Goal: Task Accomplishment & Management: Manage account settings

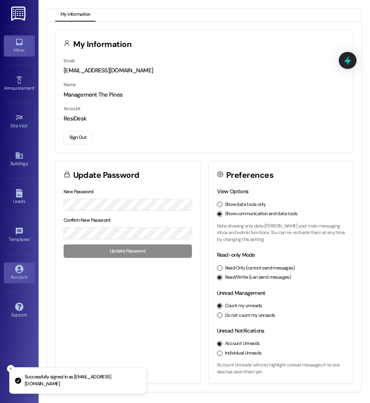
click at [25, 40] on link "Inbox" at bounding box center [19, 45] width 31 height 21
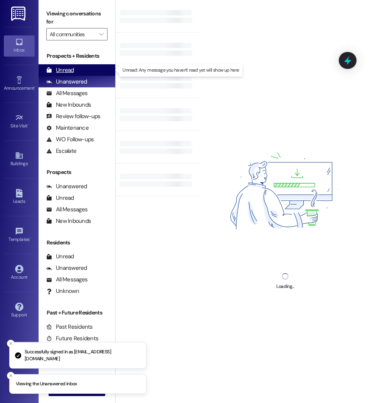
click at [80, 70] on div "Unread (0)" at bounding box center [77, 70] width 77 height 12
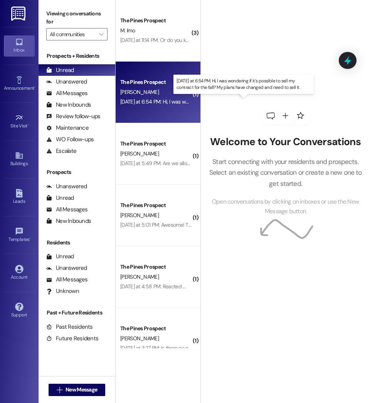
click at [167, 102] on div "[DATE] at 6:54 PM: Hi, I was wondering if it's possible to sell my contract for…" at bounding box center [261, 101] width 282 height 7
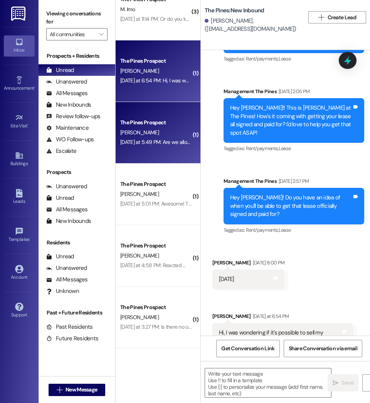
scroll to position [245, 0]
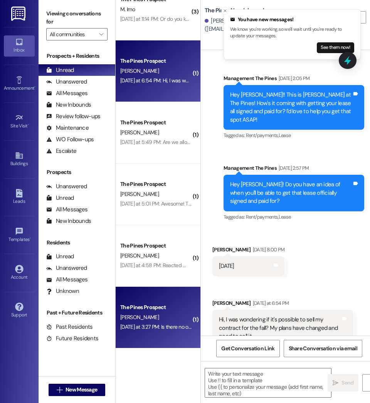
click at [174, 324] on div "[DATE] at 3:27 PM: Is there no other floor plans available [DATE] at 3:27 PM: I…" at bounding box center [181, 327] width 122 height 7
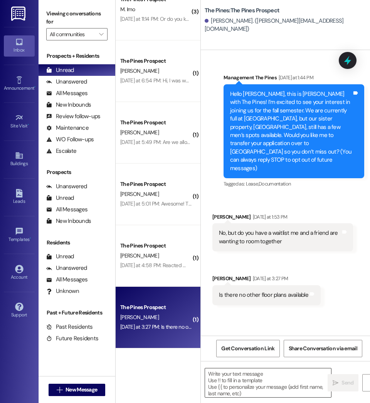
click at [248, 382] on textarea at bounding box center [268, 383] width 126 height 29
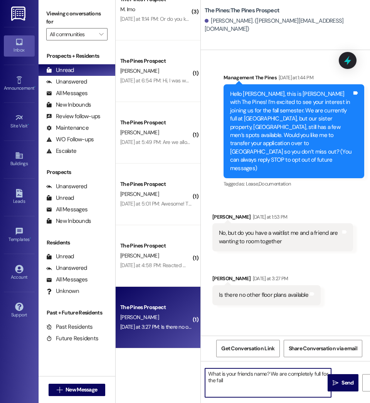
click at [239, 386] on textarea "What is your friends name? We are completely full for the fall" at bounding box center [268, 383] width 126 height 29
type textarea "What is your friends name? We are completely full for the fall"
click at [338, 387] on span " Send" at bounding box center [343, 383] width 24 height 8
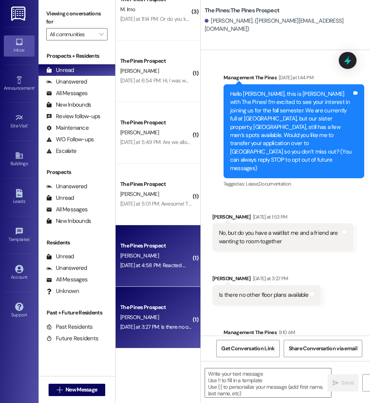
click at [144, 275] on div "The Pines Prospect [PERSON_NAME] [DATE] at 4:58 PM: Reacted 🙏🏼 to “Management T…" at bounding box center [158, 256] width 85 height 62
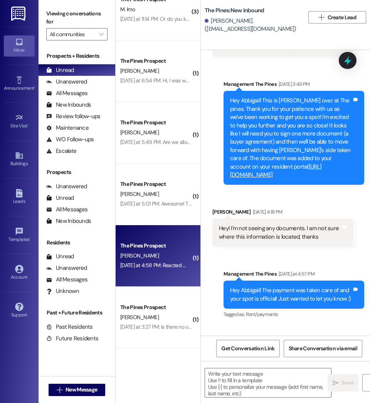
scroll to position [7539, 0]
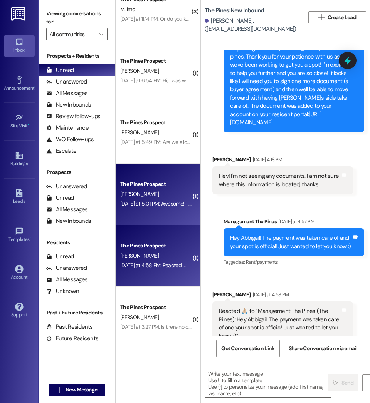
click at [138, 213] on div "The Pines Prospect [PERSON_NAME] [DATE] at 5:01 PM: Awesome! Thank you [DATE] a…" at bounding box center [158, 195] width 85 height 62
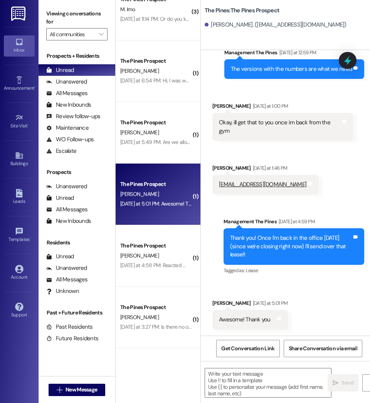
scroll to position [440, 0]
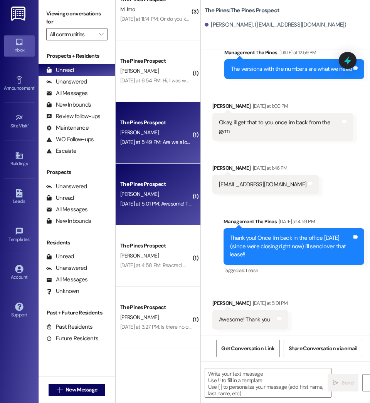
click at [148, 153] on div "The Pines Prospect [PERSON_NAME] [DATE] at 5:49 PM: Are we allowed to have the …" at bounding box center [158, 133] width 85 height 62
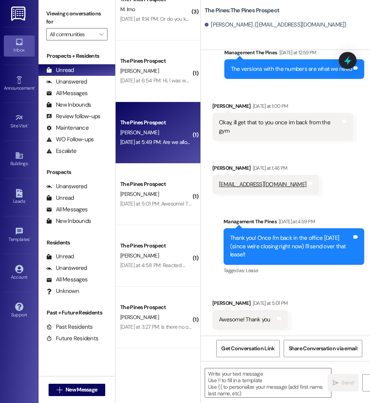
scroll to position [44, 0]
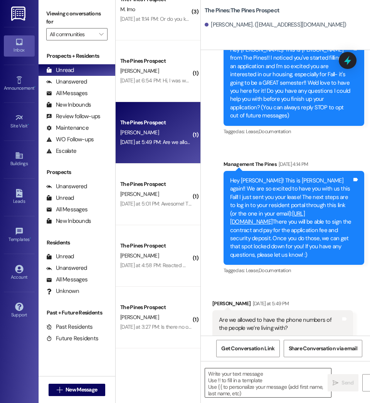
click at [253, 394] on textarea at bounding box center [268, 383] width 126 height 29
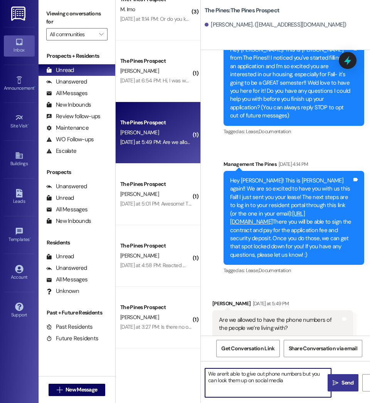
type textarea "We aren't able to give out phone numbers but you can look them up on social med…"
click at [339, 381] on span " Send" at bounding box center [343, 383] width 24 height 8
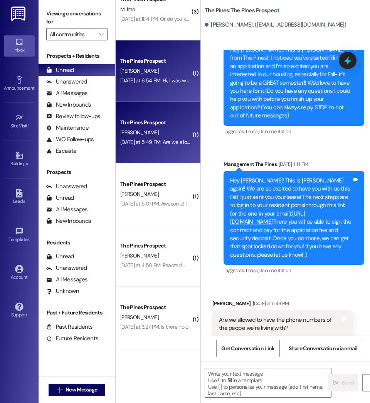
click at [153, 93] on div "The Pines Prospect [PERSON_NAME] [DATE] at 6:54 PM: Hi, I was wondering if it's…" at bounding box center [158, 71] width 85 height 62
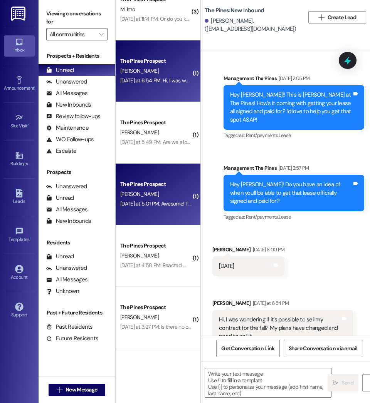
scroll to position [0, 0]
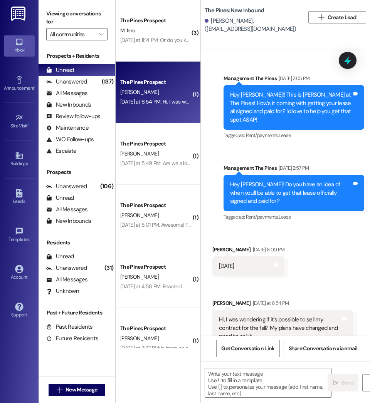
click at [146, 190] on div "The Pines Prospect [PERSON_NAME] [DATE] at 5:01 PM: Awesome! Thank you [DATE] a…" at bounding box center [158, 216] width 85 height 62
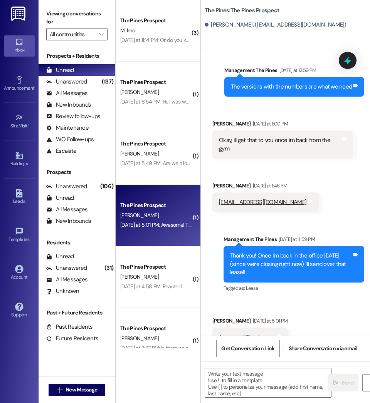
scroll to position [439, 0]
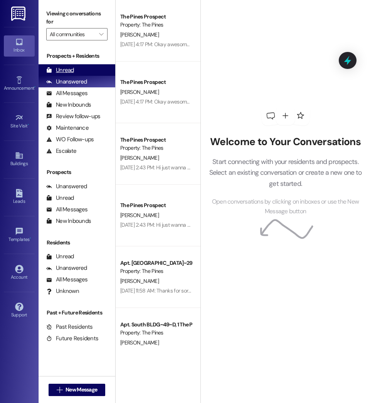
click at [94, 67] on div "Unread (0)" at bounding box center [77, 70] width 77 height 12
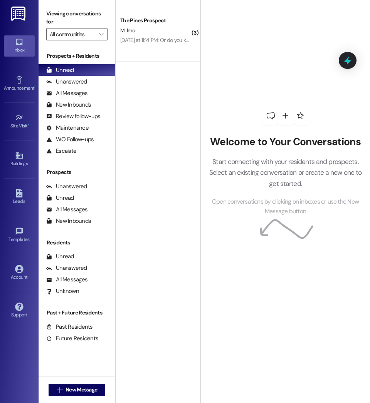
click at [20, 284] on div "Account Go to Account" at bounding box center [19, 273] width 31 height 38
click at [22, 276] on div "Account" at bounding box center [19, 277] width 39 height 8
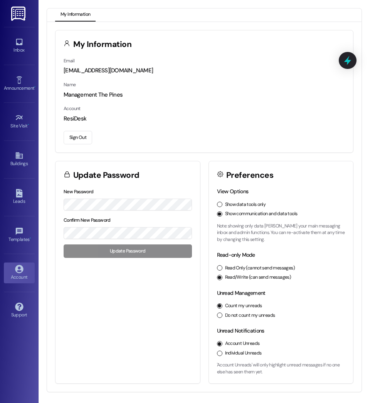
click at [79, 139] on button "Sign Out" at bounding box center [78, 137] width 29 height 13
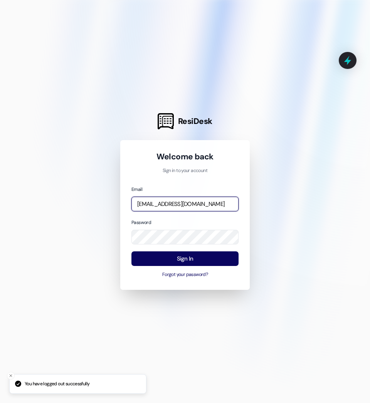
click at [169, 206] on input "[EMAIL_ADDRESS][DOMAIN_NAME]" at bounding box center [184, 204] width 107 height 15
type input "Courtney.byington@redstoneresidential.com"
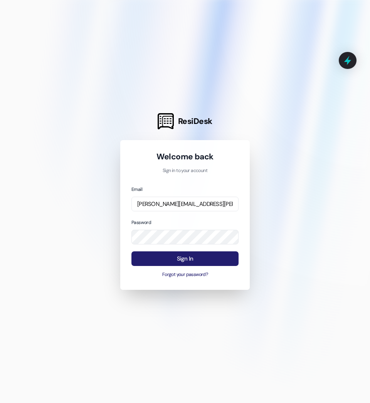
click at [186, 257] on button "Sign In" at bounding box center [184, 259] width 107 height 15
